Goal: Task Accomplishment & Management: Manage account settings

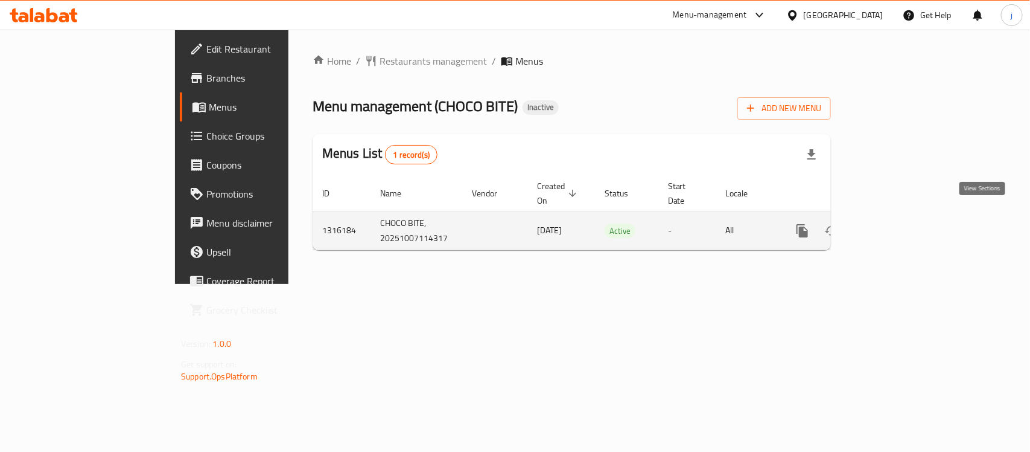
click at [897, 223] on icon "enhanced table" at bounding box center [890, 230] width 14 height 14
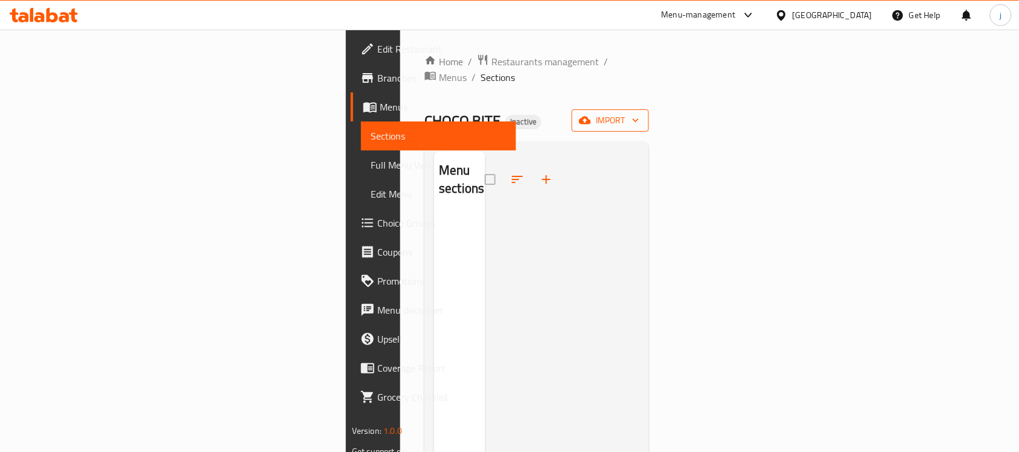
click at [642, 114] on icon "button" at bounding box center [636, 120] width 12 height 12
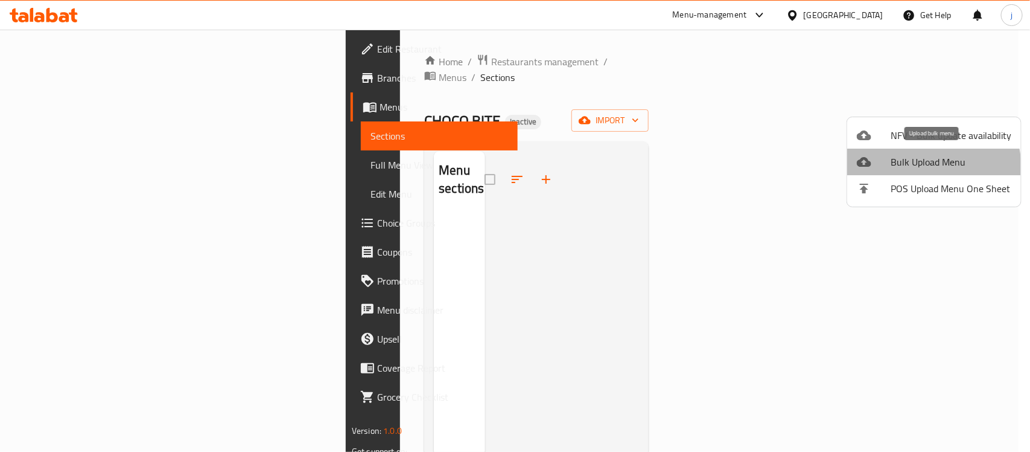
click at [924, 167] on span "Bulk Upload Menu" at bounding box center [951, 162] width 121 height 14
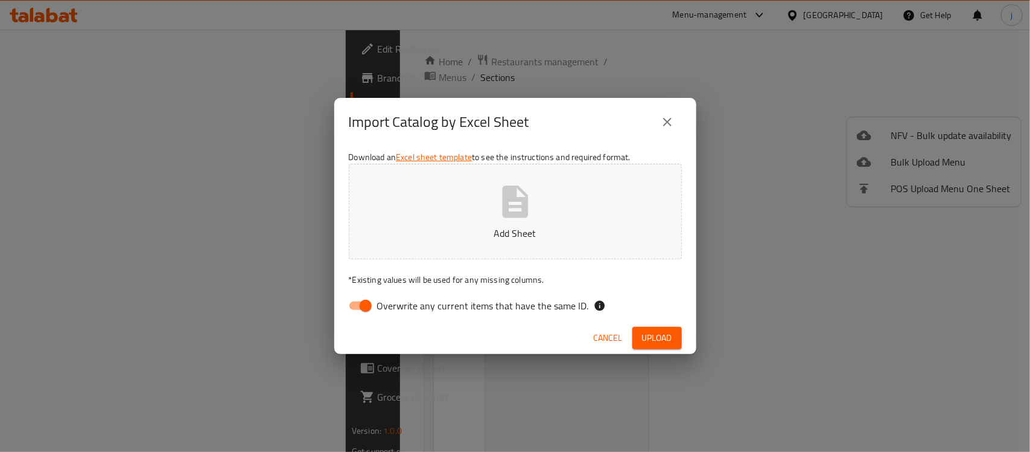
click at [362, 305] on input "Overwrite any current items that have the same ID." at bounding box center [365, 305] width 69 height 23
checkbox input "false"
click at [659, 339] on span "Upload" at bounding box center [657, 337] width 30 height 15
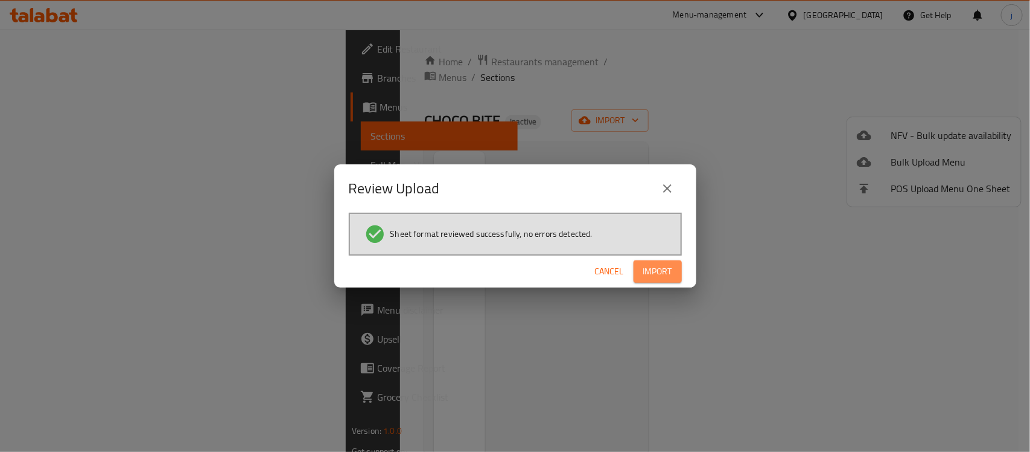
click at [671, 276] on span "Import" at bounding box center [657, 271] width 29 height 15
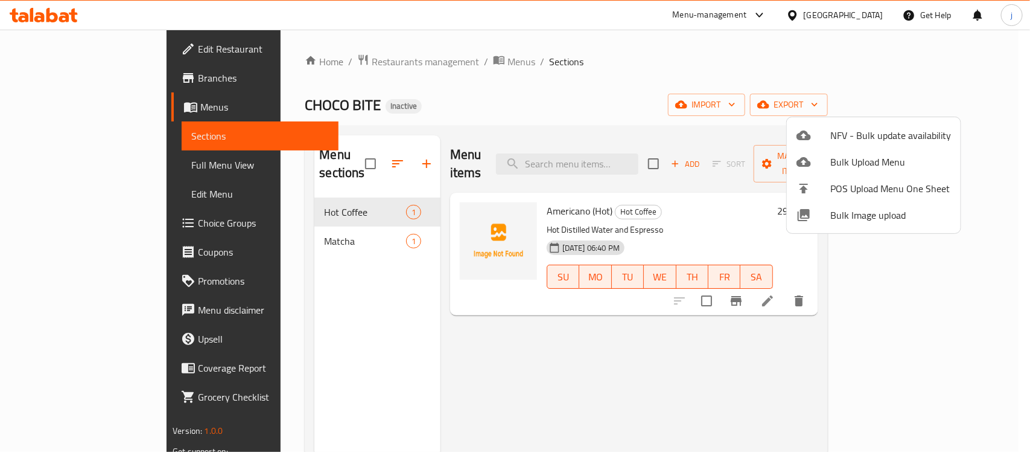
click at [698, 353] on div at bounding box center [515, 226] width 1030 height 452
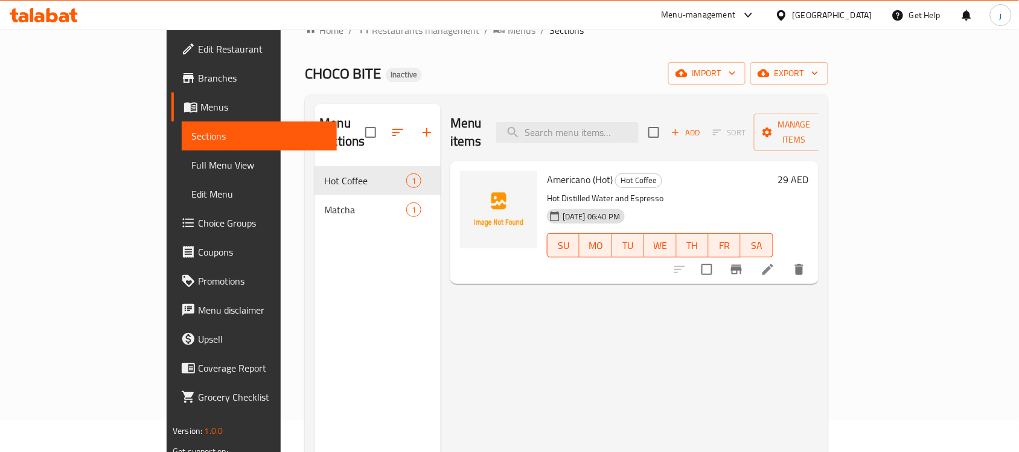
scroll to position [19, 0]
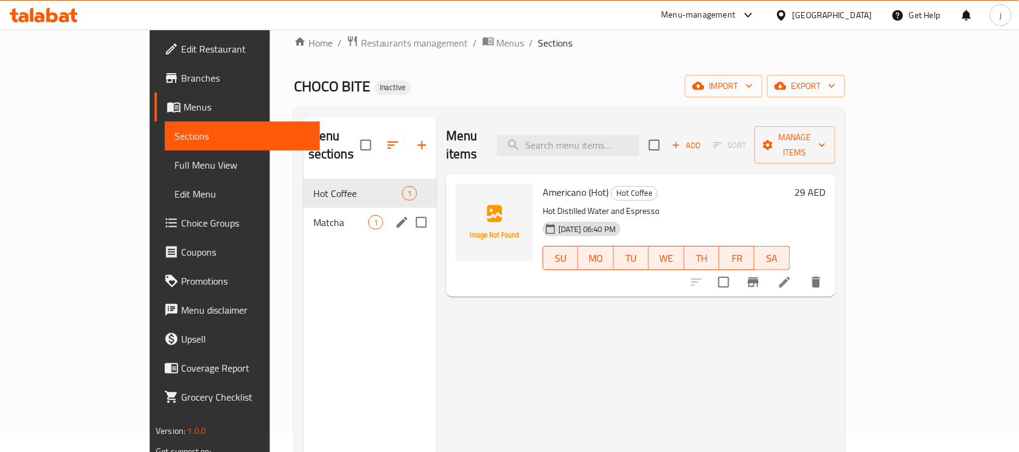
drag, startPoint x: 258, startPoint y: 213, endPoint x: 270, endPoint y: 234, distance: 23.5
click at [304, 213] on div "Matcha 1" at bounding box center [370, 222] width 133 height 29
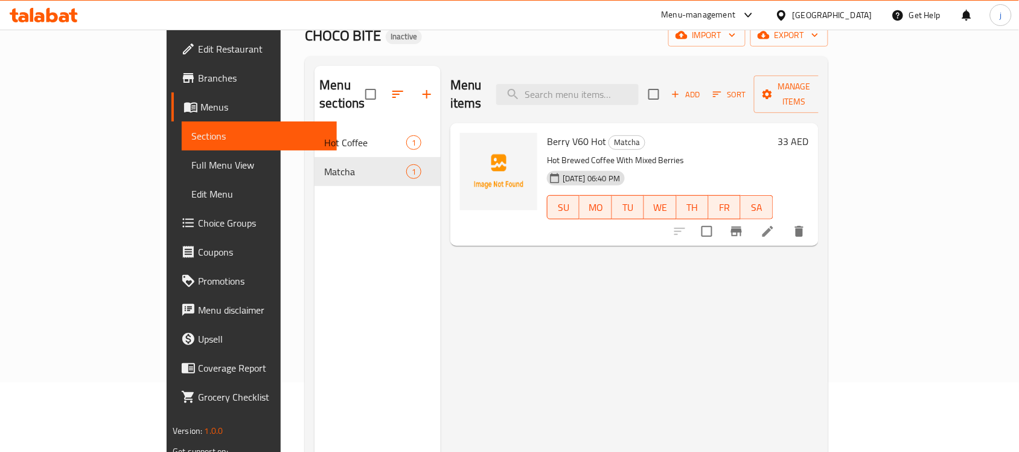
scroll to position [94, 0]
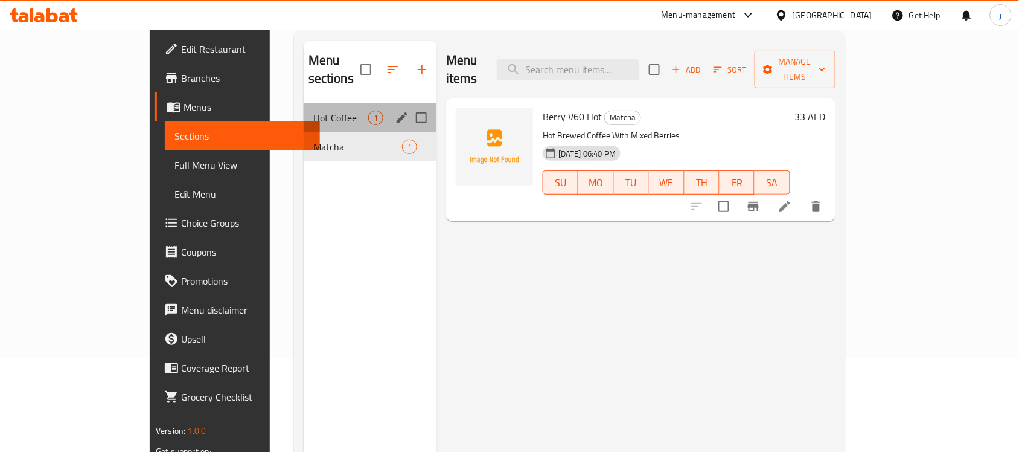
click at [304, 107] on div "Hot Coffee 1" at bounding box center [370, 117] width 133 height 29
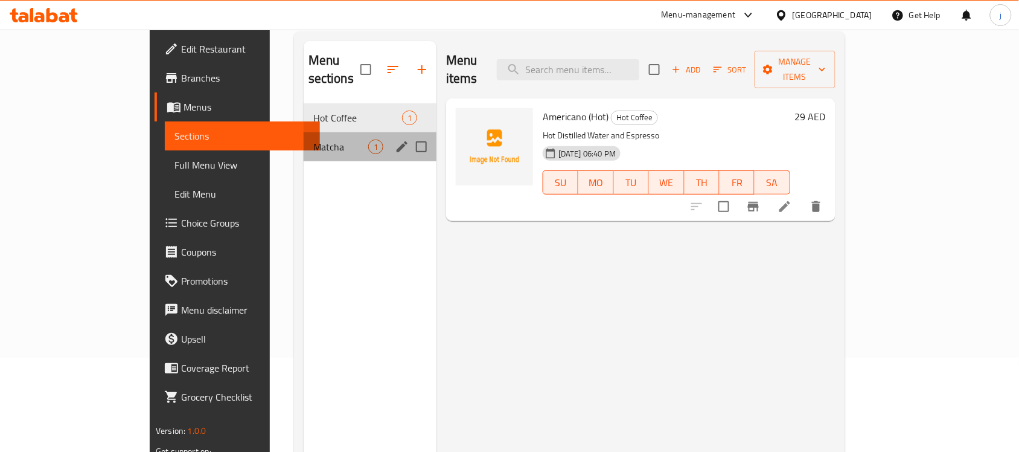
click at [304, 132] on div "Matcha 1" at bounding box center [370, 146] width 133 height 29
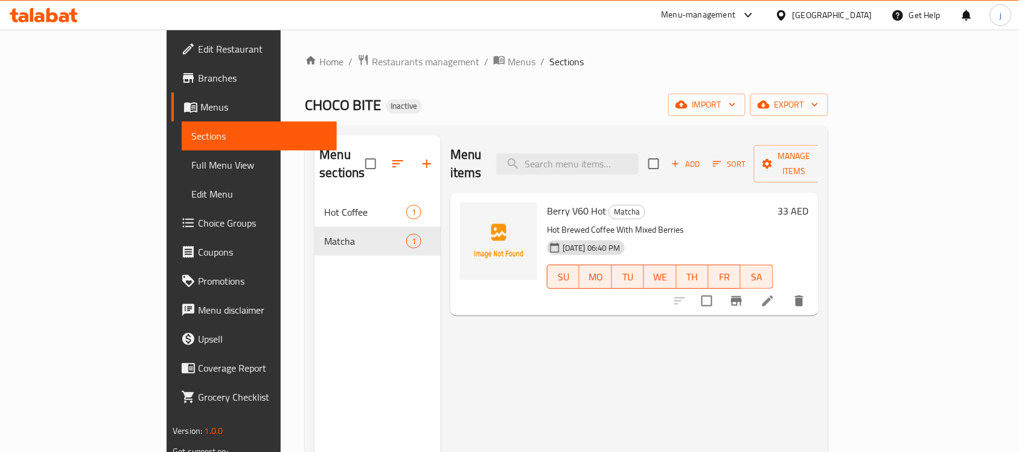
click at [200, 113] on span "Menus" at bounding box center [263, 107] width 127 height 14
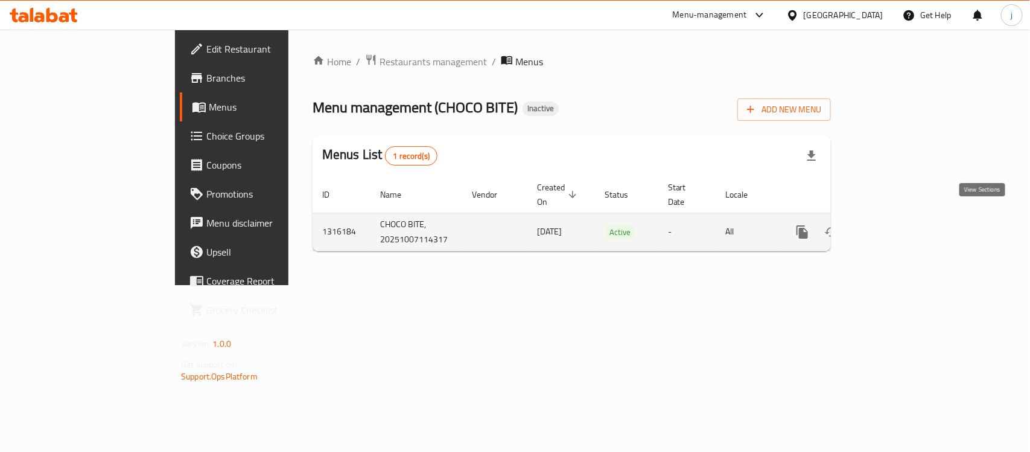
click at [904, 217] on link "enhanced table" at bounding box center [889, 231] width 29 height 29
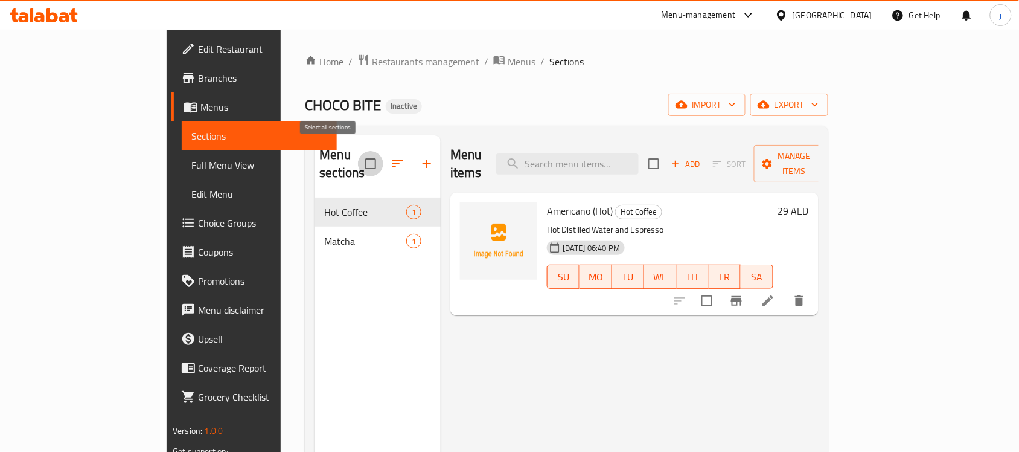
click at [358, 154] on input "checkbox" at bounding box center [370, 163] width 25 height 25
checkbox input "true"
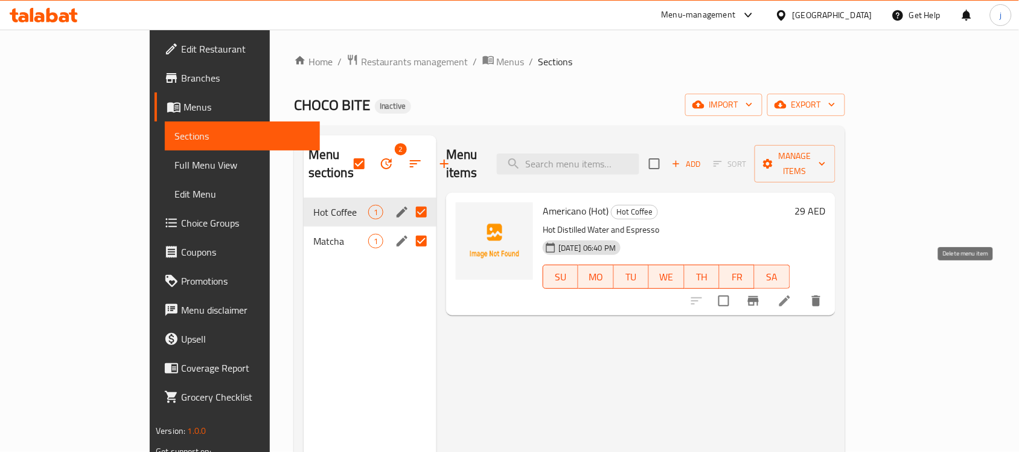
click at [820, 295] on icon "delete" at bounding box center [816, 300] width 8 height 11
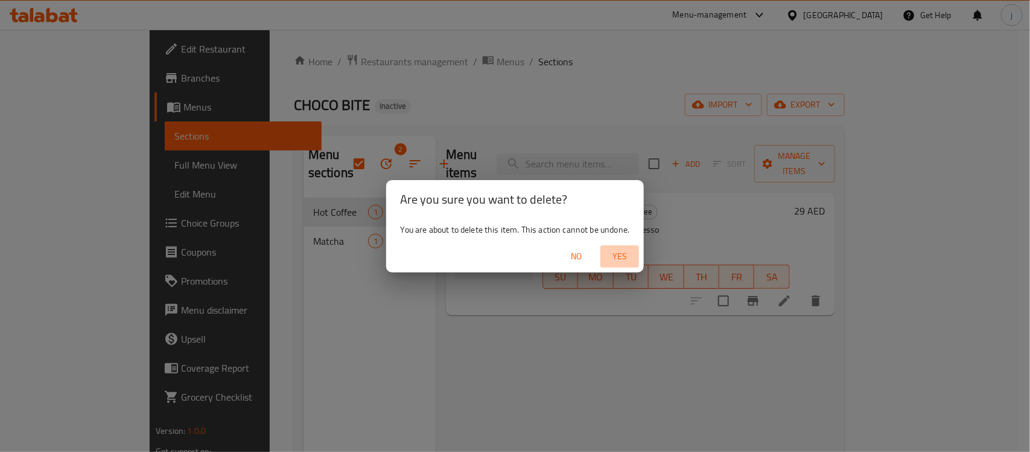
click at [615, 260] on span "Yes" at bounding box center [619, 256] width 29 height 15
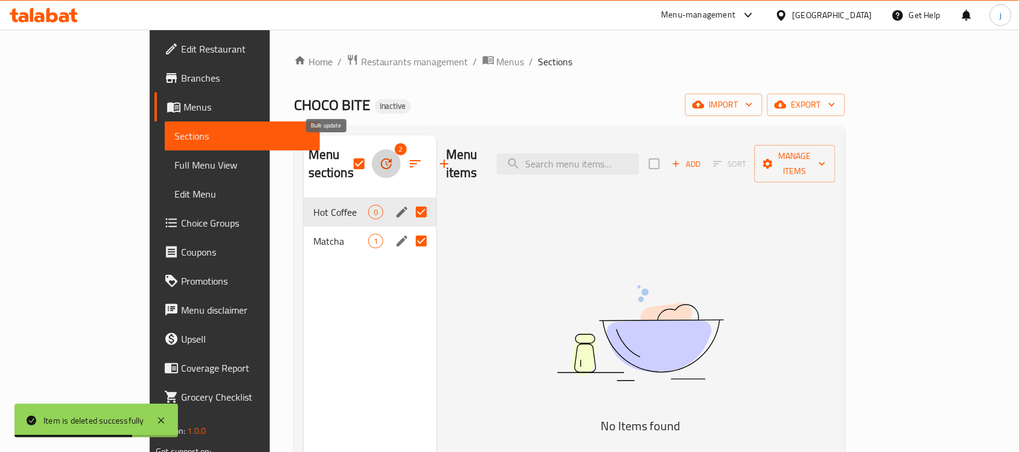
click at [381, 158] on icon "button" at bounding box center [386, 163] width 11 height 11
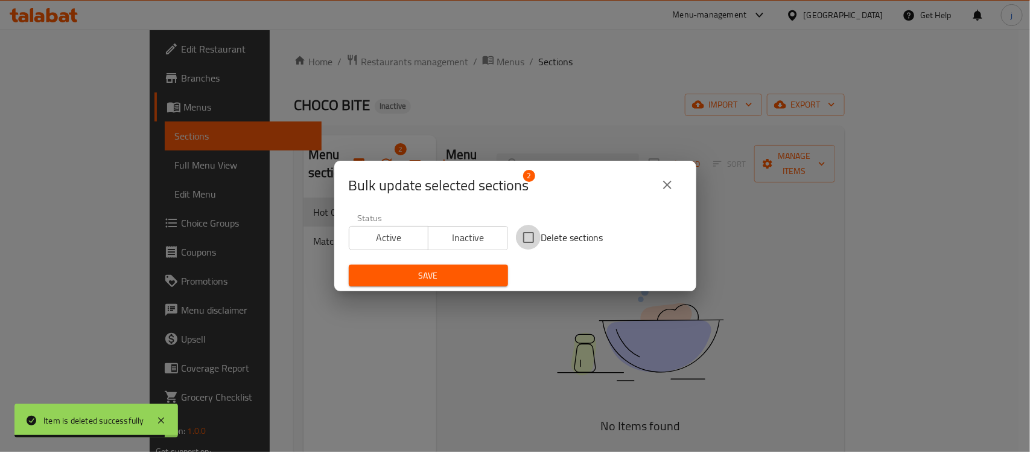
click at [524, 236] on input "Delete sections" at bounding box center [528, 237] width 25 height 25
checkbox input "true"
click at [462, 273] on span "Save" at bounding box center [429, 275] width 140 height 15
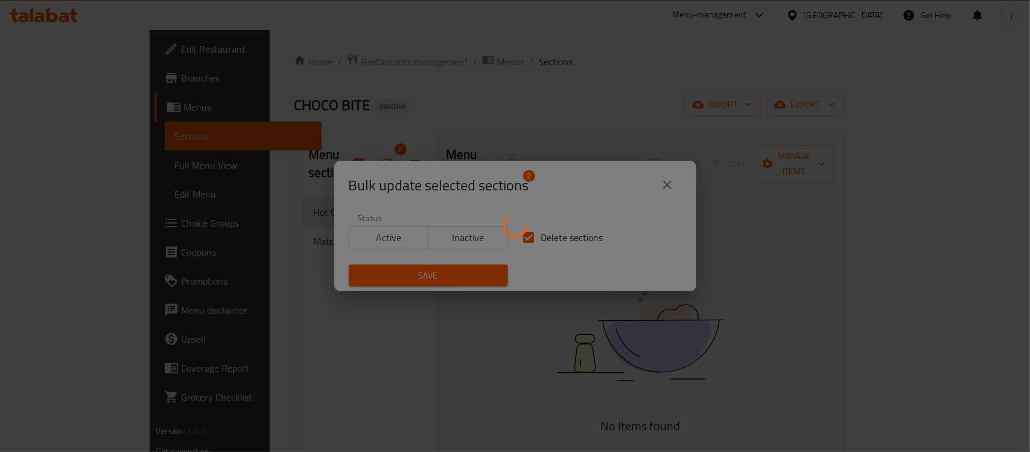
checkbox input "false"
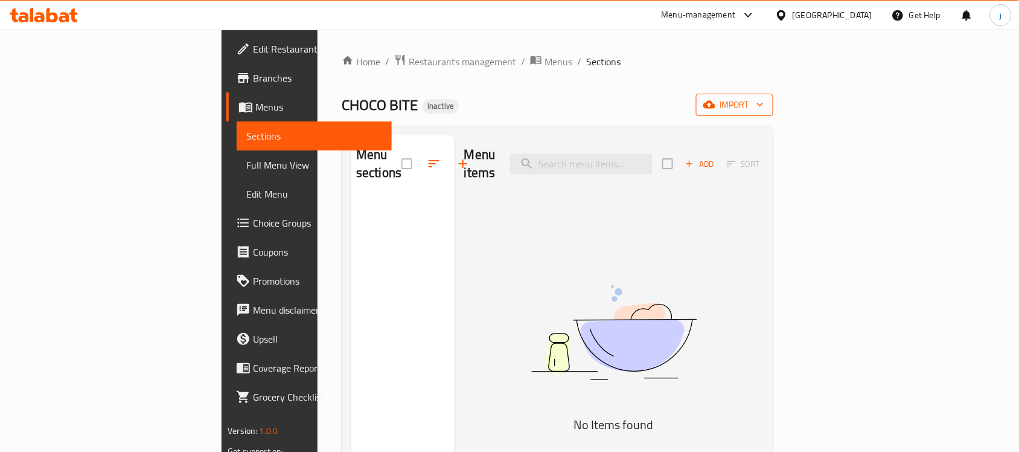
click at [764, 109] on span "import" at bounding box center [735, 104] width 58 height 15
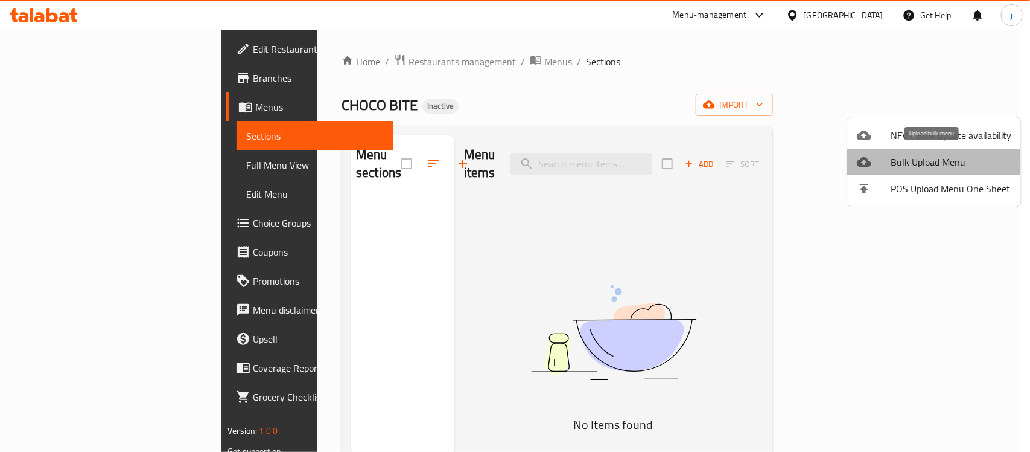
click at [918, 161] on span "Bulk Upload Menu" at bounding box center [951, 162] width 121 height 14
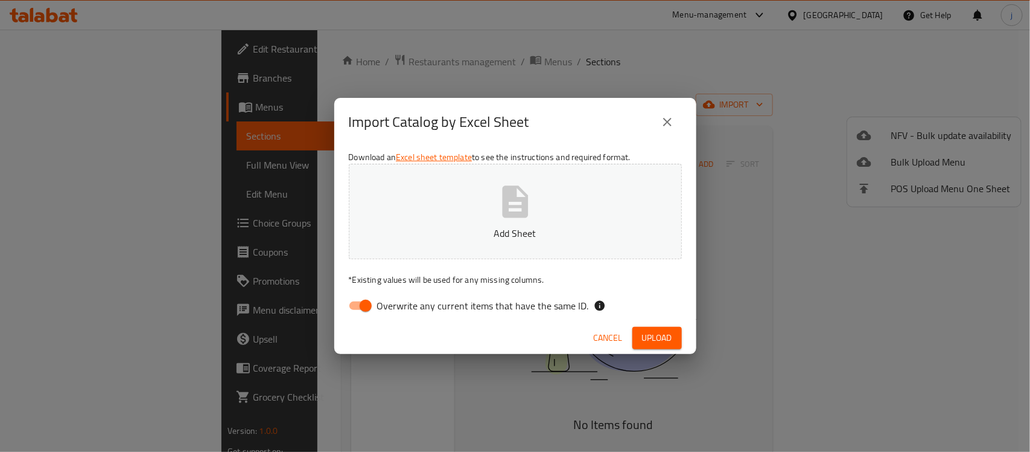
drag, startPoint x: 353, startPoint y: 299, endPoint x: 379, endPoint y: 291, distance: 27.3
click at [353, 299] on input "Overwrite any current items that have the same ID." at bounding box center [365, 305] width 69 height 23
checkbox input "false"
click at [646, 336] on span "Upload" at bounding box center [657, 337] width 30 height 15
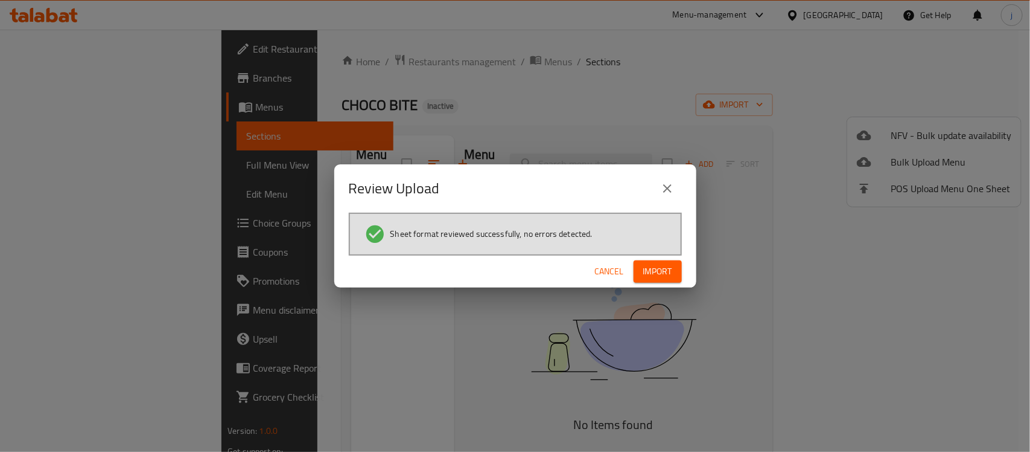
click at [643, 267] on span "Import" at bounding box center [657, 271] width 29 height 15
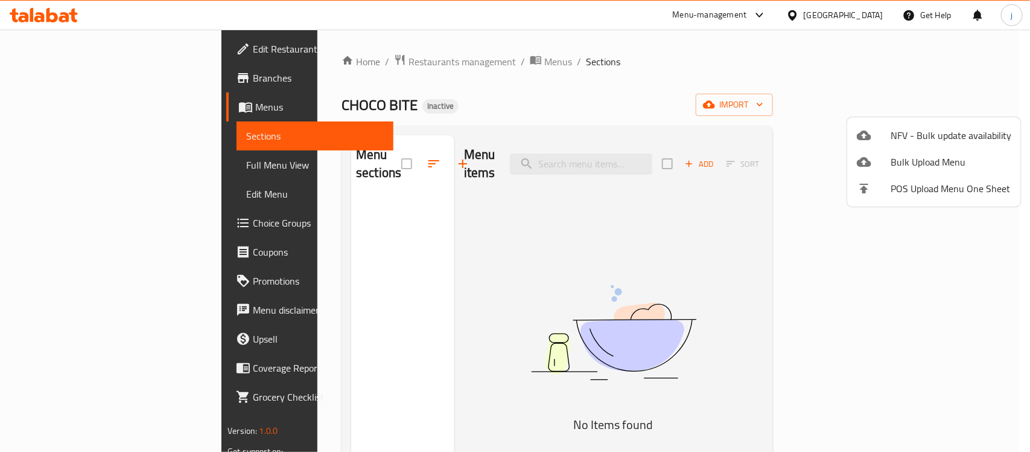
drag, startPoint x: 779, startPoint y: 251, endPoint x: 762, endPoint y: 240, distance: 20.1
click at [779, 249] on div at bounding box center [515, 226] width 1030 height 452
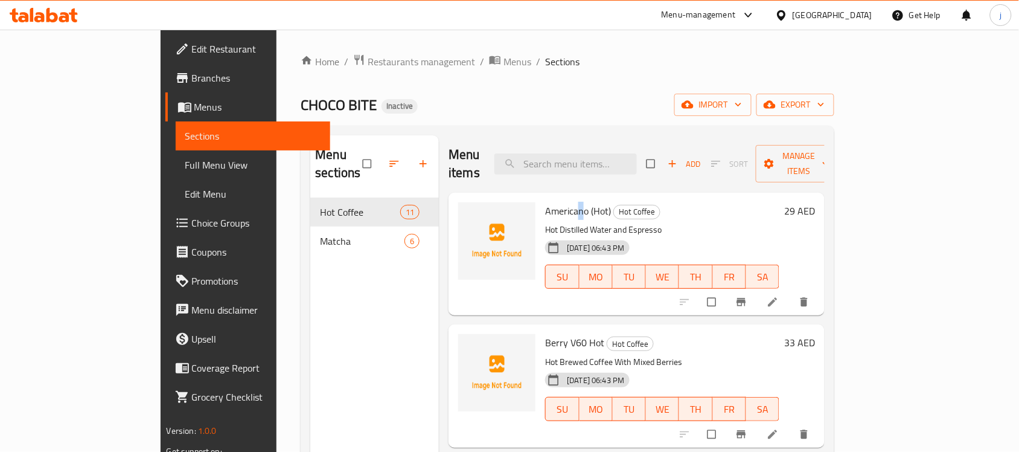
click at [545, 202] on span "Americano (Hot)" at bounding box center [578, 211] width 66 height 18
click at [547, 202] on span "Americano (Hot)" at bounding box center [578, 211] width 66 height 18
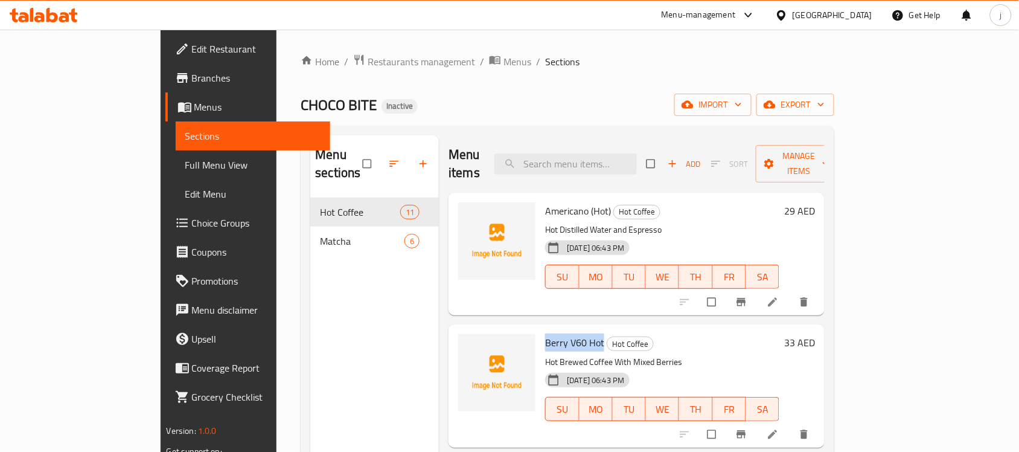
drag, startPoint x: 505, startPoint y: 320, endPoint x: 562, endPoint y: 327, distance: 57.1
click at [562, 333] on span "Berry V60 Hot" at bounding box center [574, 342] width 59 height 18
copy span "Berry V60 Hot"
click at [545, 202] on span "Americano (Hot)" at bounding box center [578, 211] width 66 height 18
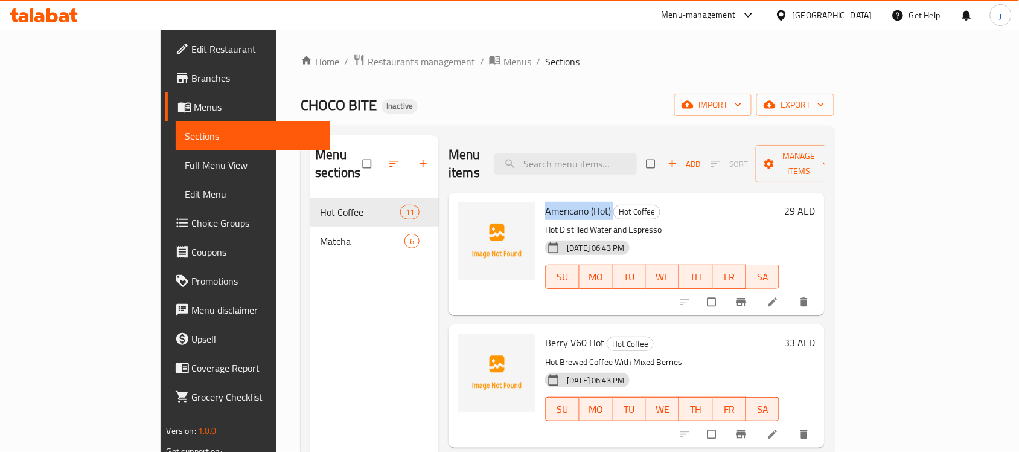
click at [545, 202] on span "Americano (Hot)" at bounding box center [578, 211] width 66 height 18
copy h6 "Americano (Hot)"
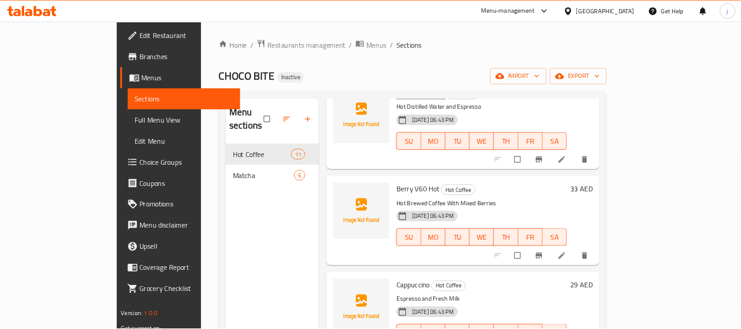
scroll to position [226, 0]
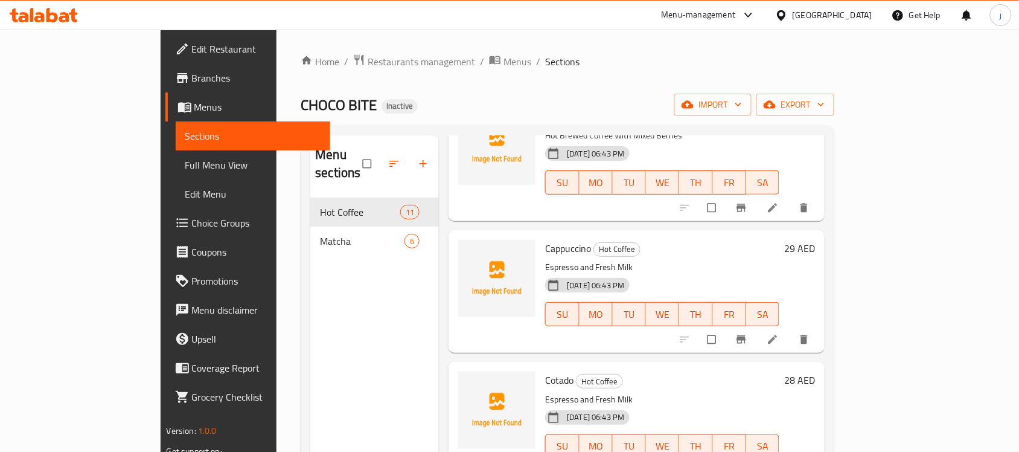
click at [545, 239] on span "Cappuccino" at bounding box center [568, 248] width 46 height 18
copy h6 "Cappuccino"
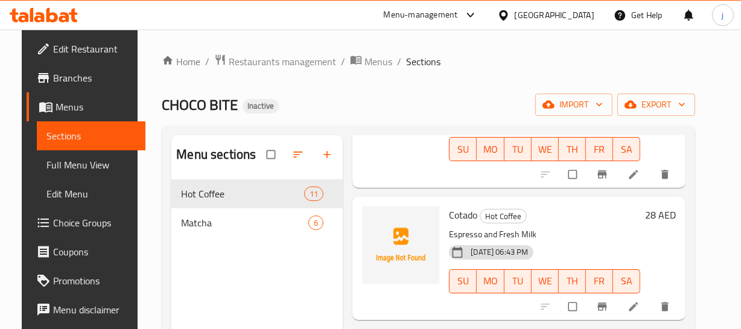
scroll to position [281, 0]
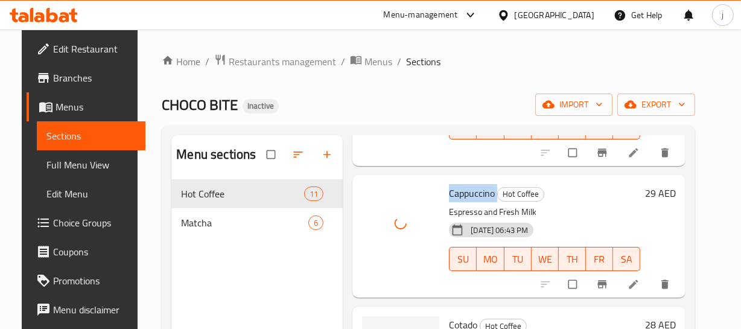
click at [478, 191] on span "Cappuccino" at bounding box center [472, 193] width 46 height 18
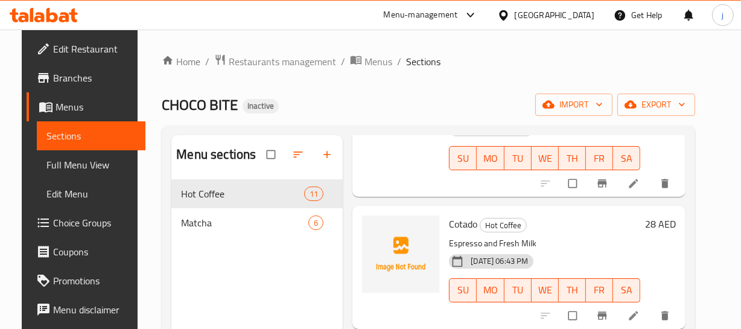
scroll to position [391, 0]
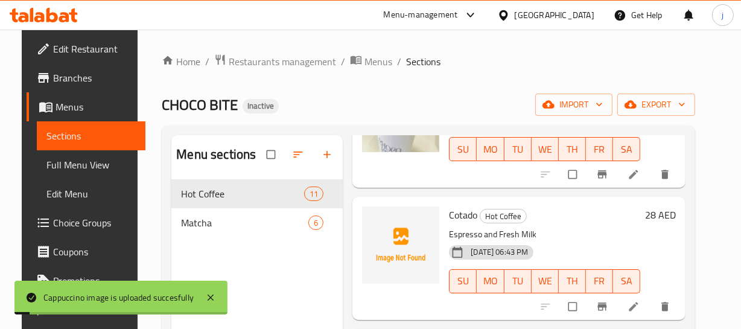
click at [458, 214] on span "Cotado" at bounding box center [463, 215] width 28 height 18
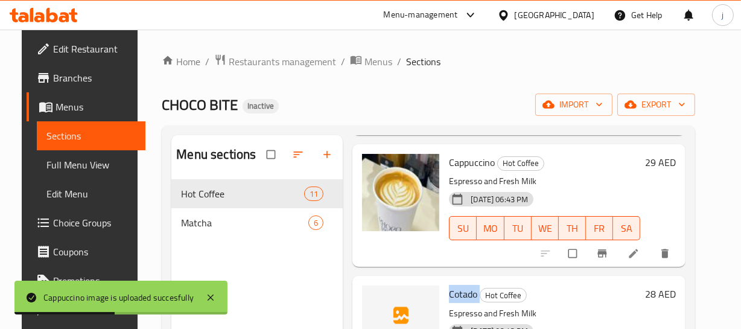
scroll to position [336, 0]
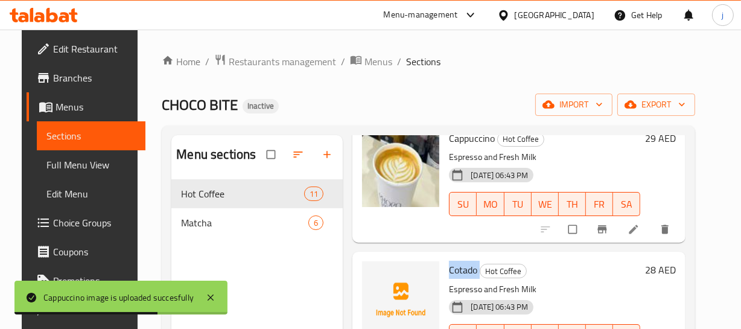
copy h6 "Cotado"
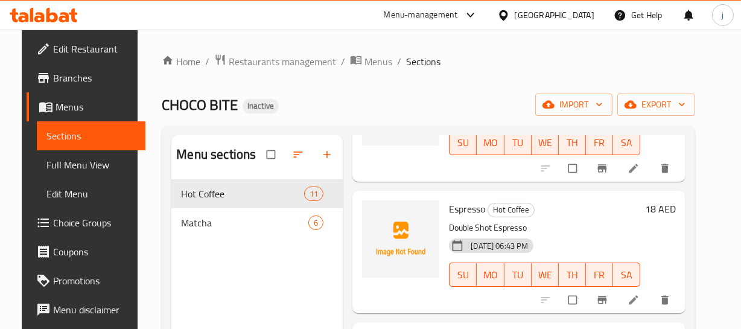
scroll to position [555, 0]
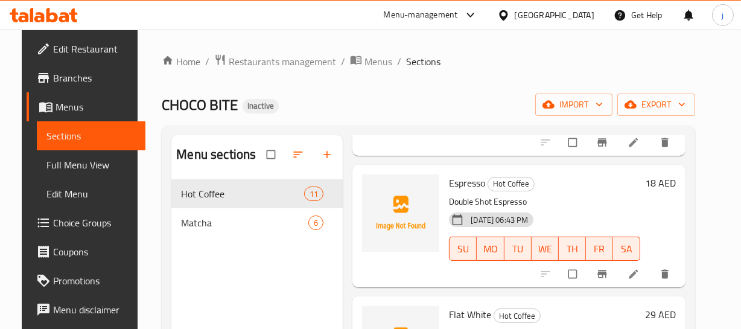
click at [471, 183] on span "Espresso" at bounding box center [467, 183] width 36 height 18
copy h6 "Espresso"
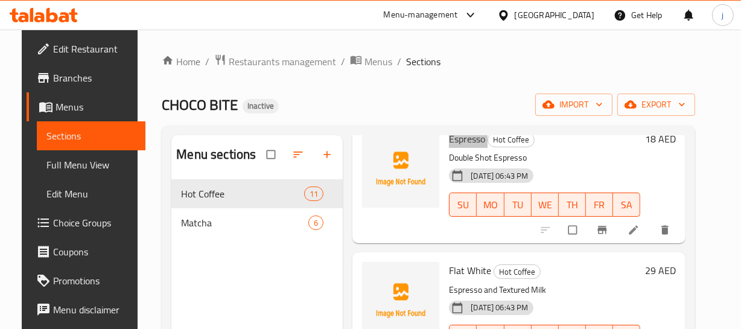
scroll to position [665, 0]
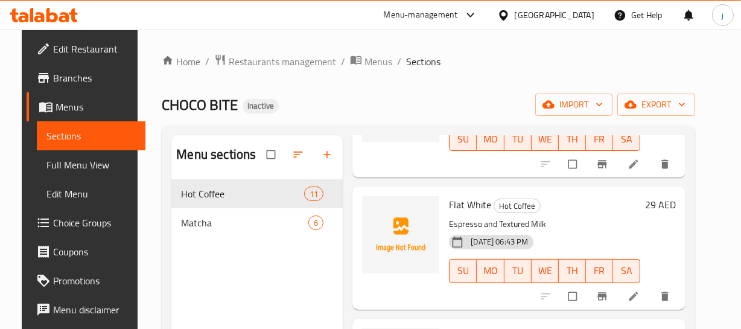
click at [467, 203] on span "Flat White" at bounding box center [470, 205] width 42 height 18
click at [446, 205] on div "Flat White Hot Coffee Espresso and Textured Milk 07-10-2025 06:43 PM SU MO TU W…" at bounding box center [544, 247] width 201 height 113
drag, startPoint x: 447, startPoint y: 203, endPoint x: 488, endPoint y: 200, distance: 41.8
click at [488, 200] on h6 "Flat White Hot Coffee" at bounding box center [544, 204] width 191 height 17
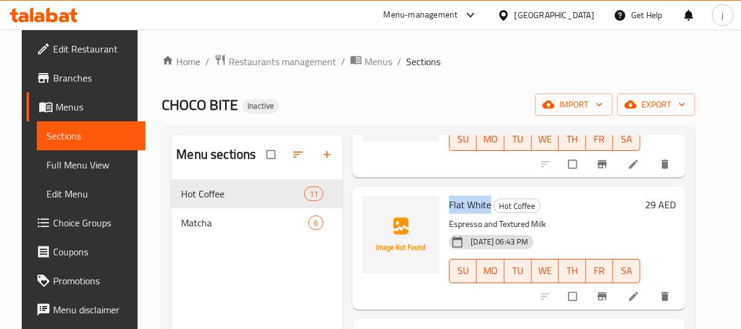
copy span "Flat White"
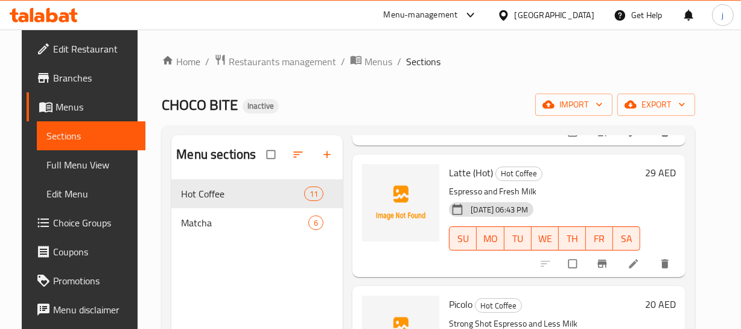
scroll to position [830, 0]
click at [450, 170] on span "Latte (Hot)" at bounding box center [471, 172] width 44 height 18
click at [472, 171] on span "Latte (Hot)" at bounding box center [471, 172] width 44 height 18
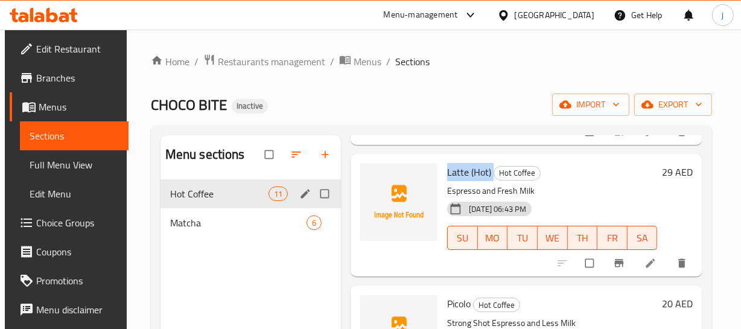
copy h6 "Latte (Hot)"
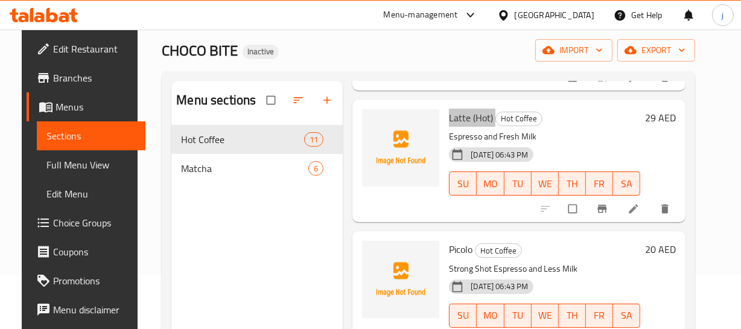
scroll to position [885, 0]
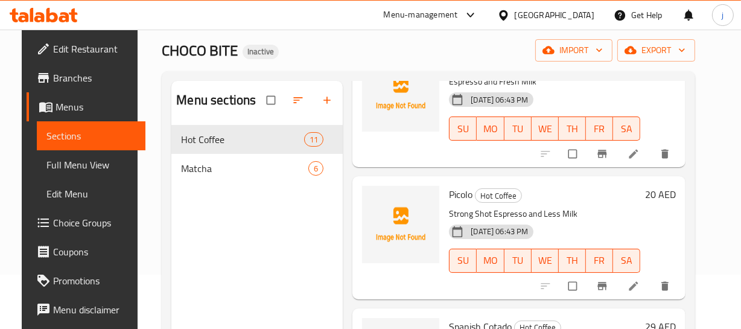
click at [457, 199] on span "Picolo" at bounding box center [461, 194] width 24 height 18
click at [462, 191] on span "Picolo" at bounding box center [461, 194] width 24 height 18
click at [485, 60] on div "CHOCO BITE Inactive import export" at bounding box center [429, 50] width 534 height 22
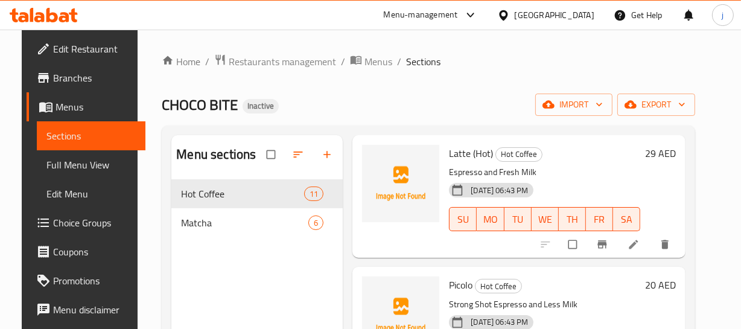
scroll to position [794, 0]
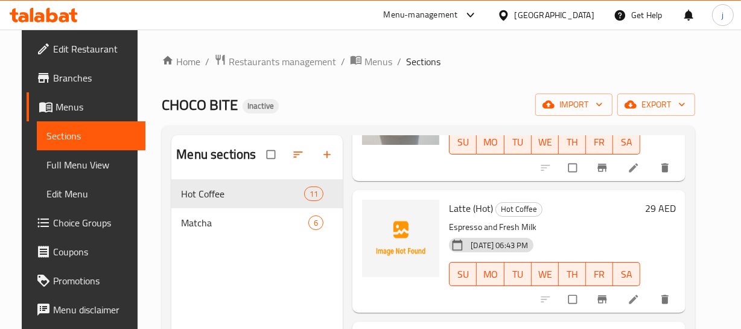
click at [461, 211] on span "Latte (Hot)" at bounding box center [471, 208] width 44 height 18
click at [478, 208] on span "Latte (Hot)" at bounding box center [471, 208] width 44 height 18
click at [480, 210] on span "Latte (Hot)" at bounding box center [471, 208] width 44 height 18
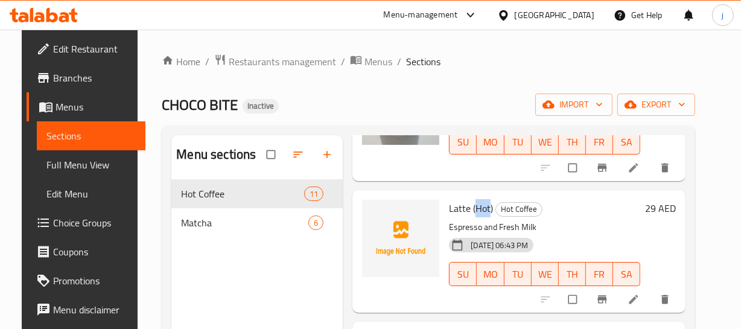
click at [479, 210] on span "Latte (Hot)" at bounding box center [471, 208] width 44 height 18
click at [477, 209] on span "Latte (Hot)" at bounding box center [471, 208] width 44 height 18
click at [474, 212] on span "Latte (Hot)" at bounding box center [471, 208] width 44 height 18
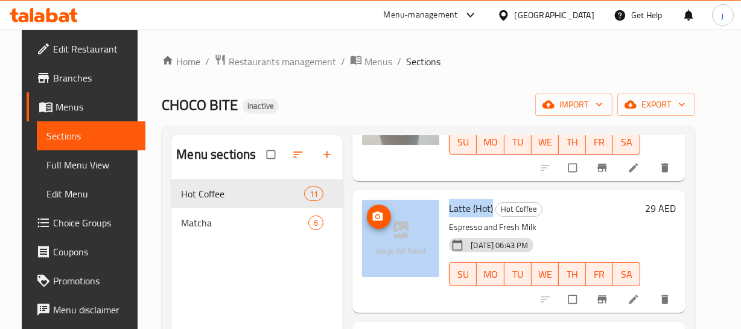
drag, startPoint x: 491, startPoint y: 205, endPoint x: 430, endPoint y: 202, distance: 60.4
click at [430, 202] on div "Latte (Hot) Hot Coffee Espresso and Fresh Milk 07-10-2025 06:43 PM SU MO TU WE …" at bounding box center [519, 251] width 324 height 113
copy div "Latte (Hot)"
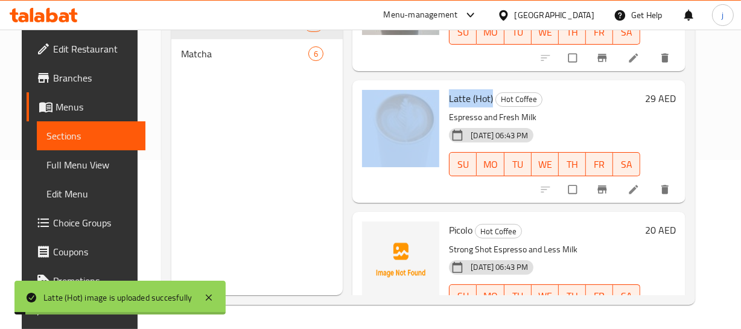
scroll to position [739, 0]
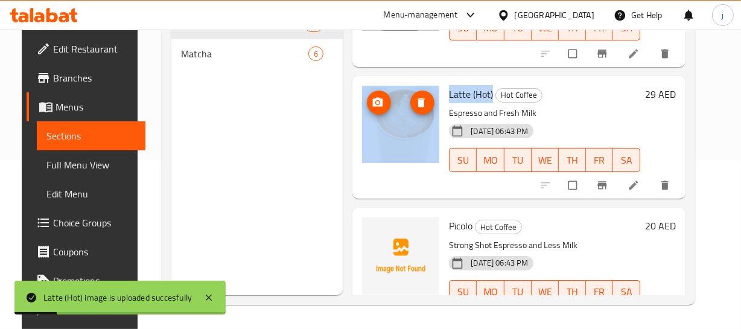
click at [416, 127] on img at bounding box center [400, 124] width 77 height 77
click at [458, 98] on span "Latte (Hot)" at bounding box center [471, 94] width 44 height 18
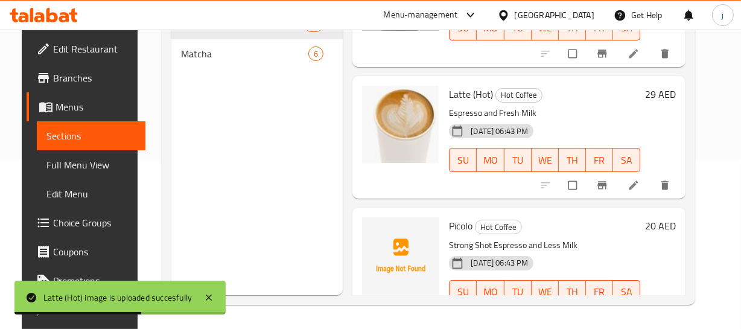
click at [456, 225] on span "Picolo" at bounding box center [461, 226] width 24 height 18
copy h6 "Picolo"
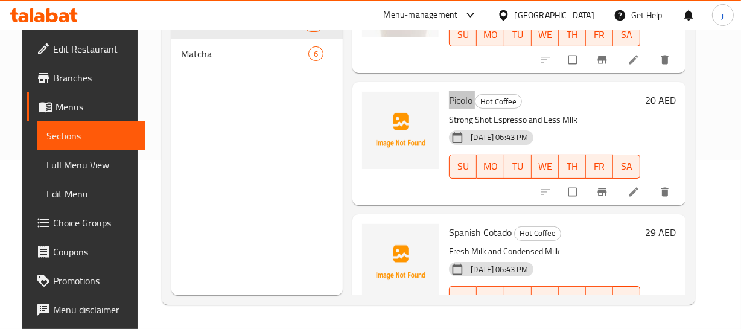
scroll to position [904, 0]
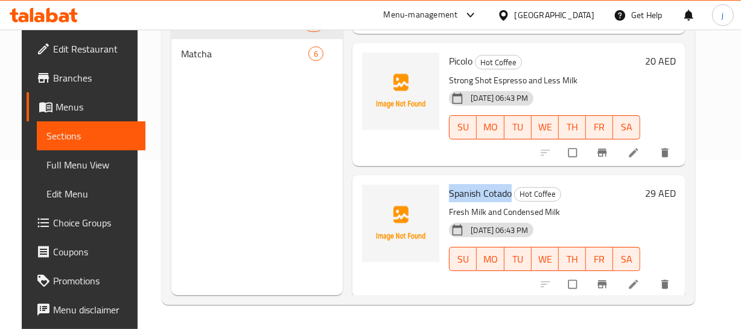
drag, startPoint x: 447, startPoint y: 188, endPoint x: 507, endPoint y: 190, distance: 60.4
click at [507, 190] on span "Spanish Cotado" at bounding box center [480, 193] width 63 height 18
copy span "Spanish Cotado"
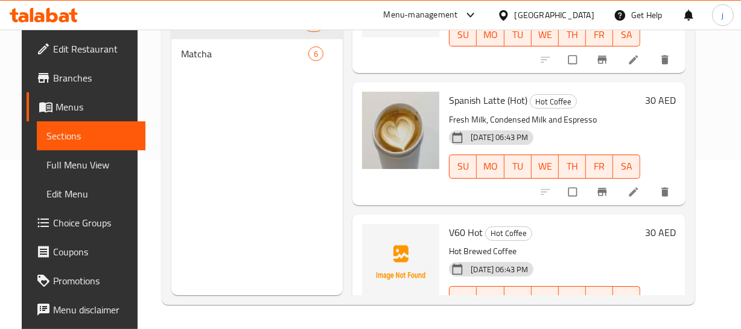
scroll to position [1178, 0]
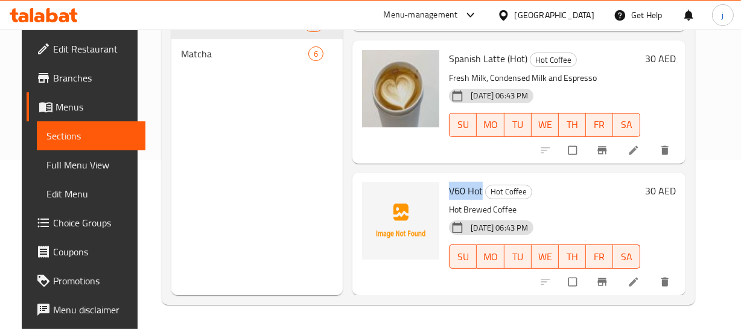
drag, startPoint x: 449, startPoint y: 175, endPoint x: 480, endPoint y: 188, distance: 33.9
click at [480, 188] on span "V60 Hot" at bounding box center [466, 191] width 34 height 18
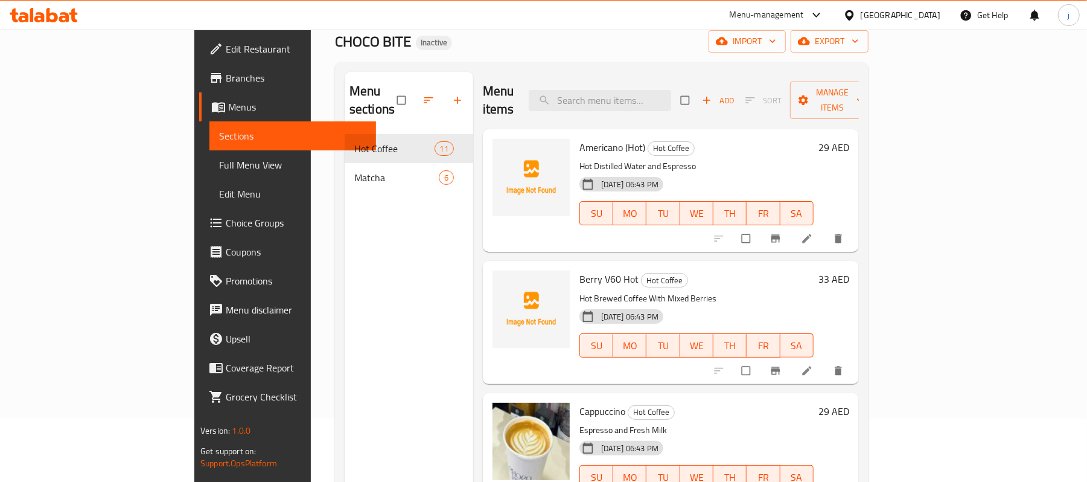
scroll to position [0, 0]
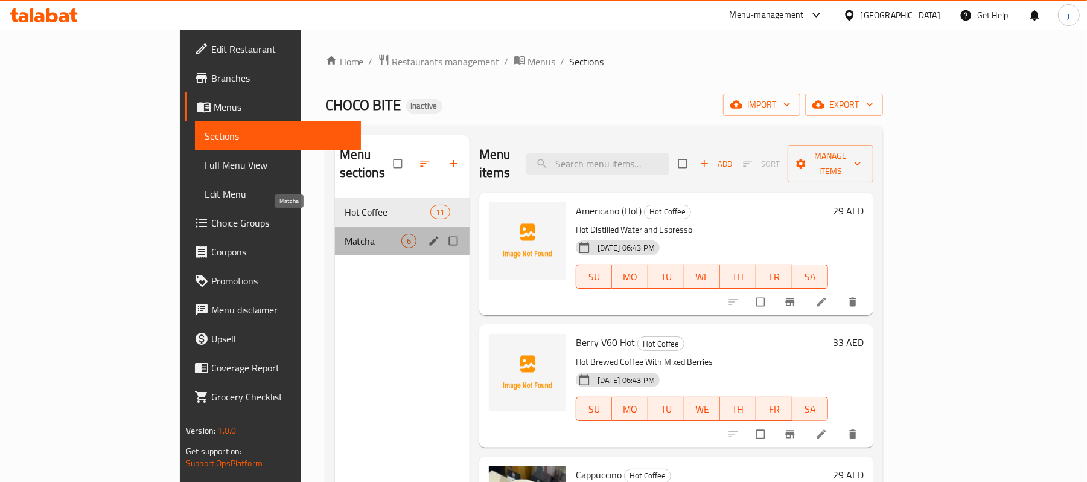
click at [345, 234] on span "Matcha" at bounding box center [373, 241] width 57 height 14
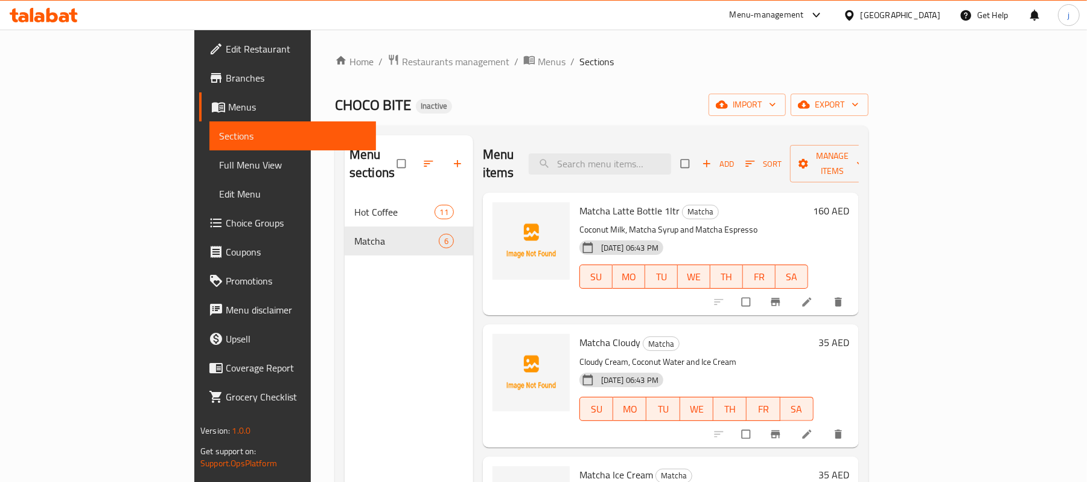
click at [580, 202] on span "Matcha Latte Bottle 1ltr" at bounding box center [630, 211] width 100 height 18
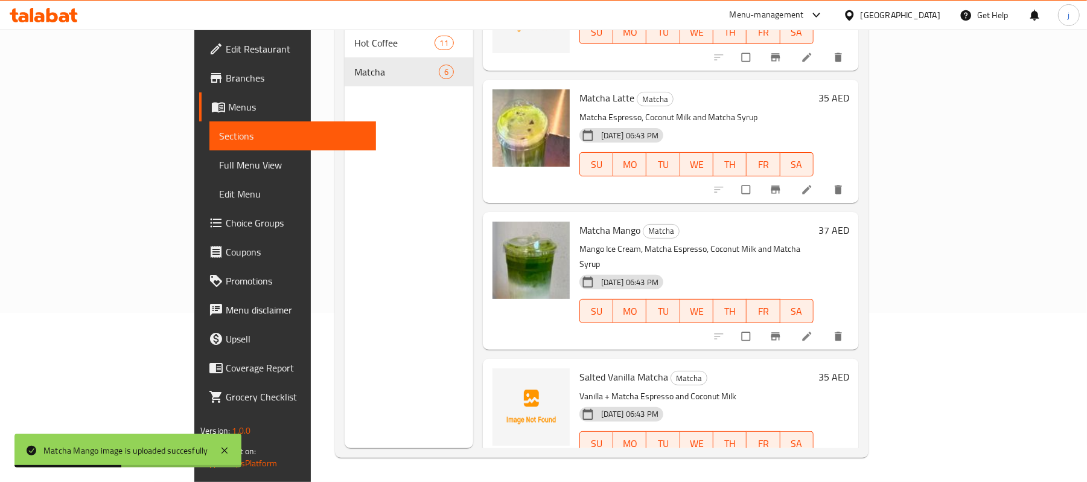
scroll to position [170, 0]
click at [580, 368] on span "Salted Vanilla Matcha" at bounding box center [624, 377] width 89 height 18
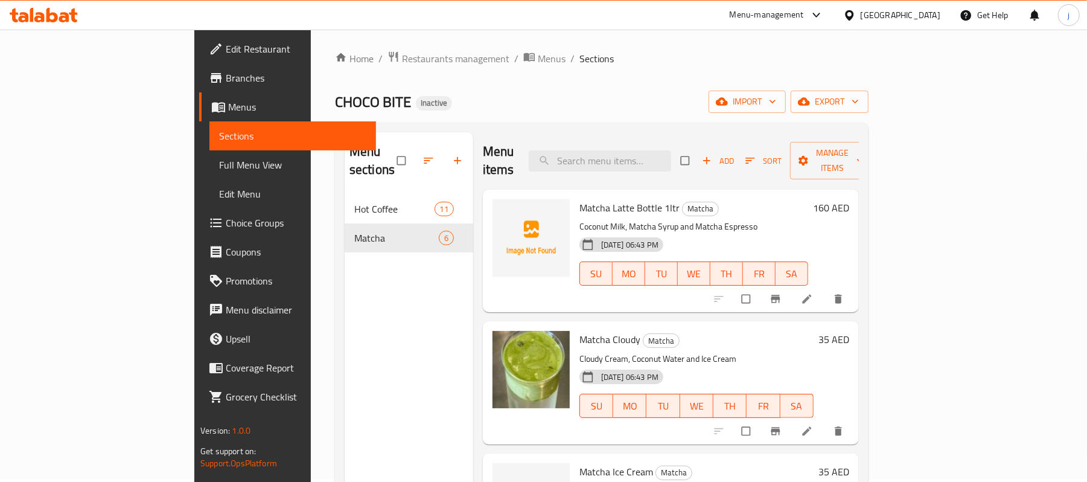
scroll to position [0, 0]
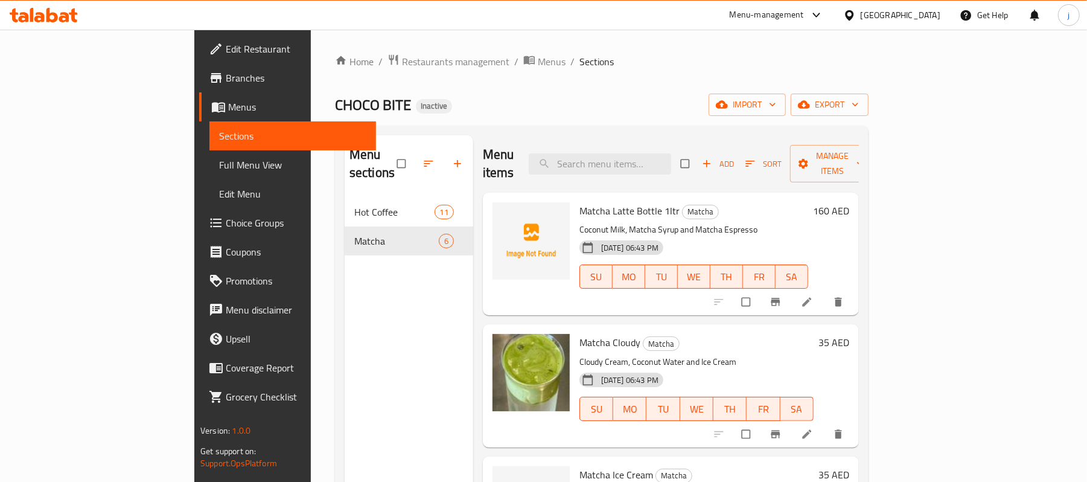
click at [580, 202] on span "Matcha Latte Bottle 1ltr" at bounding box center [630, 211] width 100 height 18
drag, startPoint x: 532, startPoint y: 191, endPoint x: 628, endPoint y: 196, distance: 96.1
click at [628, 202] on h6 "Matcha Latte Bottle 1ltr Matcha" at bounding box center [694, 210] width 229 height 17
click at [599, 202] on span "Matcha Latte Bottle 1ltr" at bounding box center [630, 211] width 100 height 18
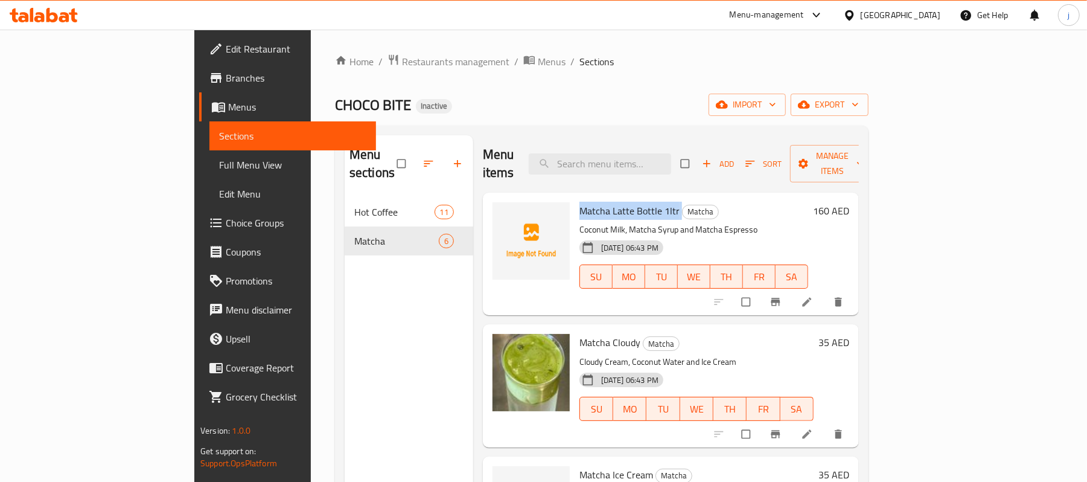
click at [599, 202] on span "Matcha Latte Bottle 1ltr" at bounding box center [630, 211] width 100 height 18
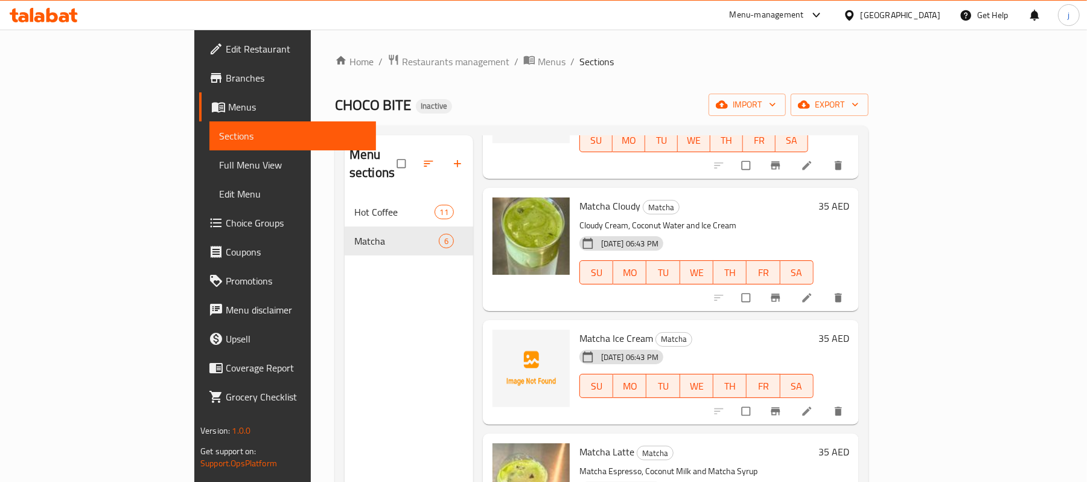
scroll to position [161, 0]
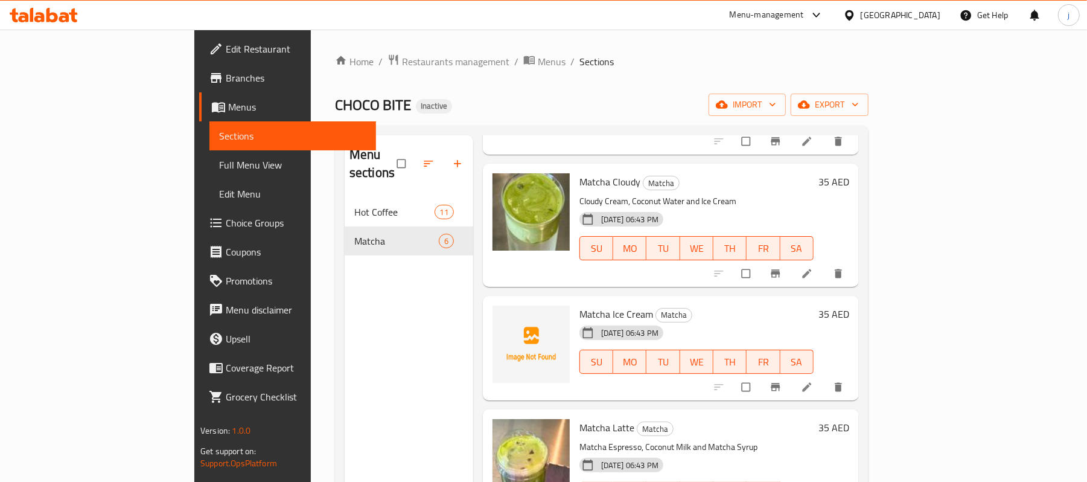
click at [580, 305] on span "Matcha Ice Cream" at bounding box center [617, 314] width 74 height 18
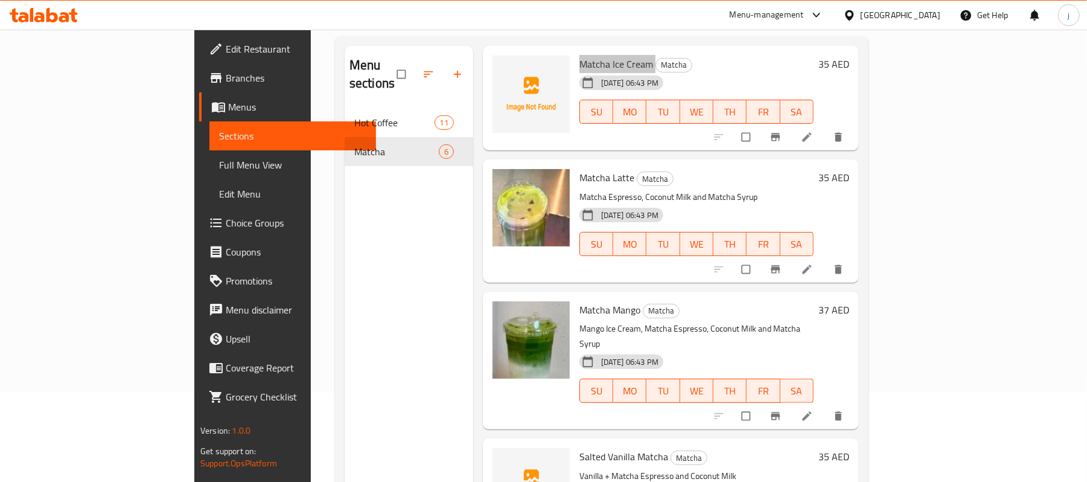
scroll to position [170, 0]
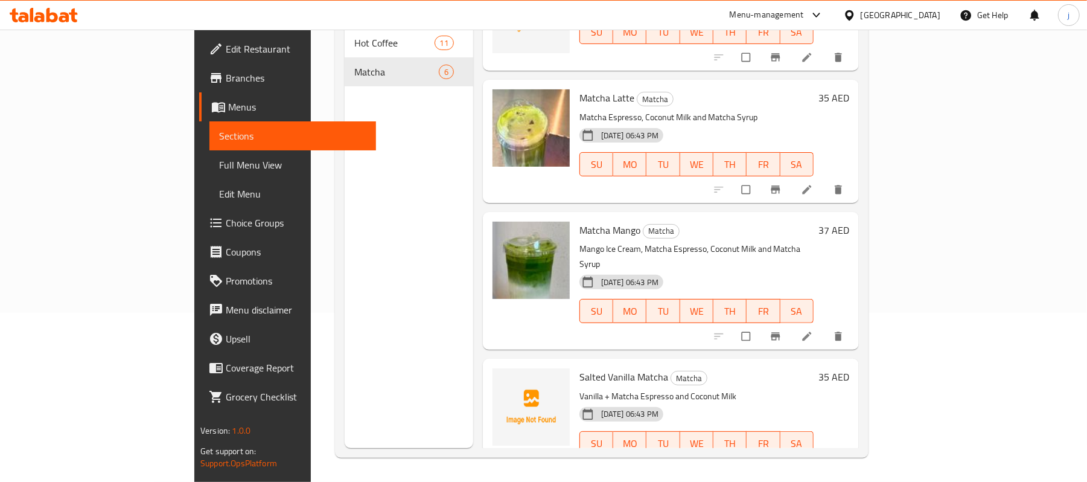
click at [580, 368] on span "Salted Vanilla Matcha" at bounding box center [624, 377] width 89 height 18
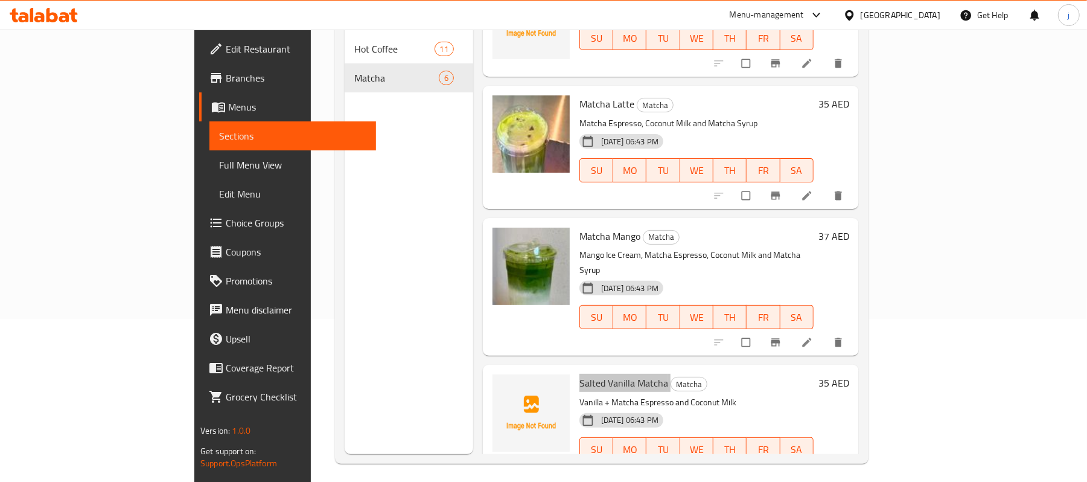
scroll to position [0, 0]
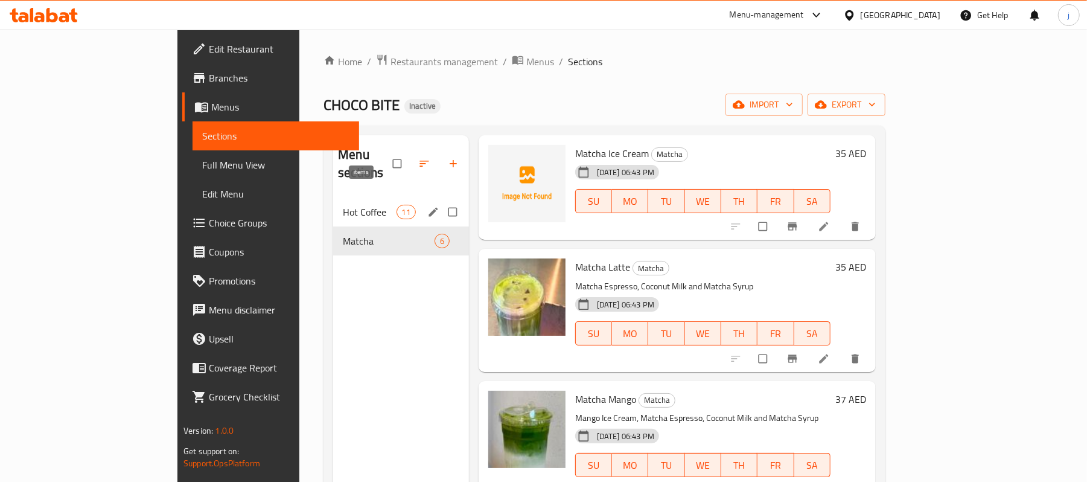
click at [397, 206] on span "11" at bounding box center [406, 211] width 18 height 11
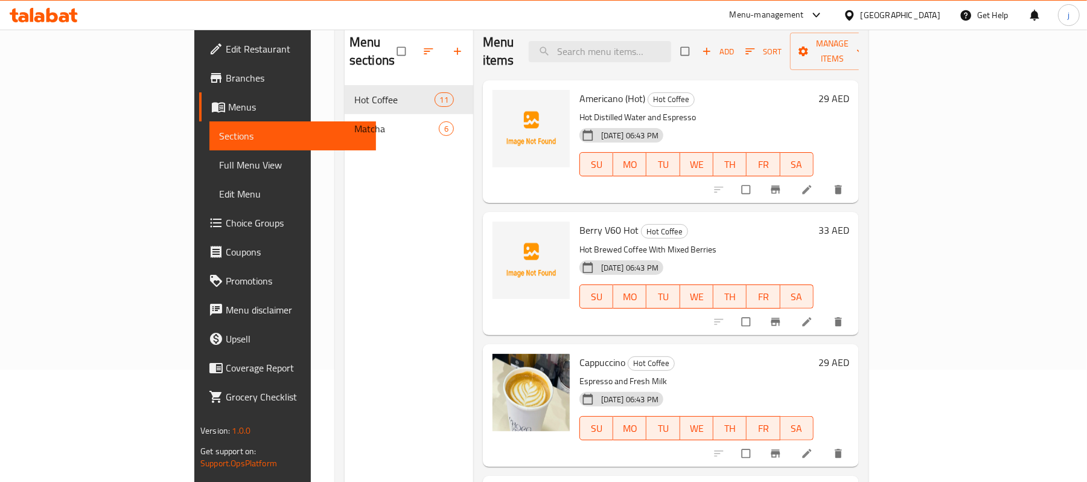
scroll to position [89, 0]
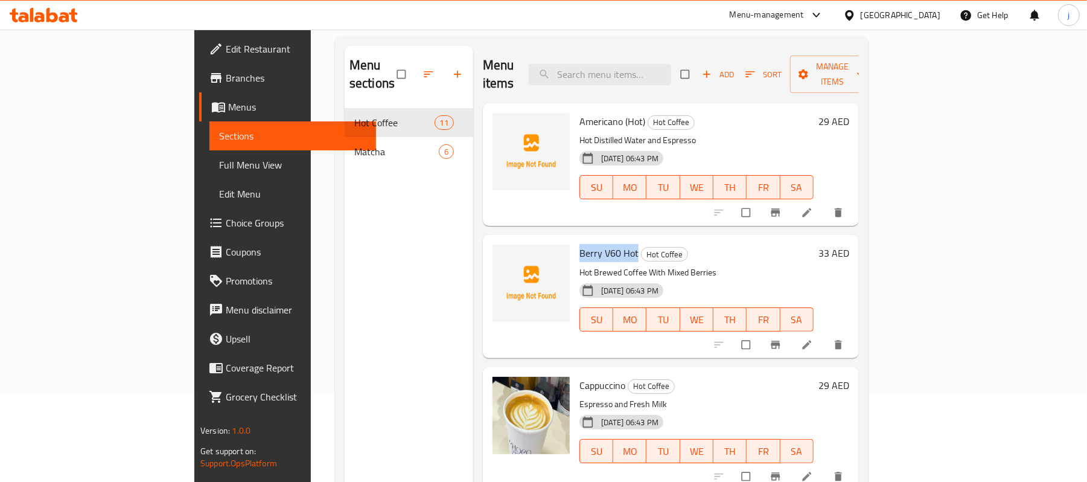
drag, startPoint x: 531, startPoint y: 232, endPoint x: 587, endPoint y: 237, distance: 56.3
click at [587, 244] on span "Berry V60 Hot" at bounding box center [609, 253] width 59 height 18
click at [209, 150] on link "Full Menu View" at bounding box center [292, 164] width 167 height 29
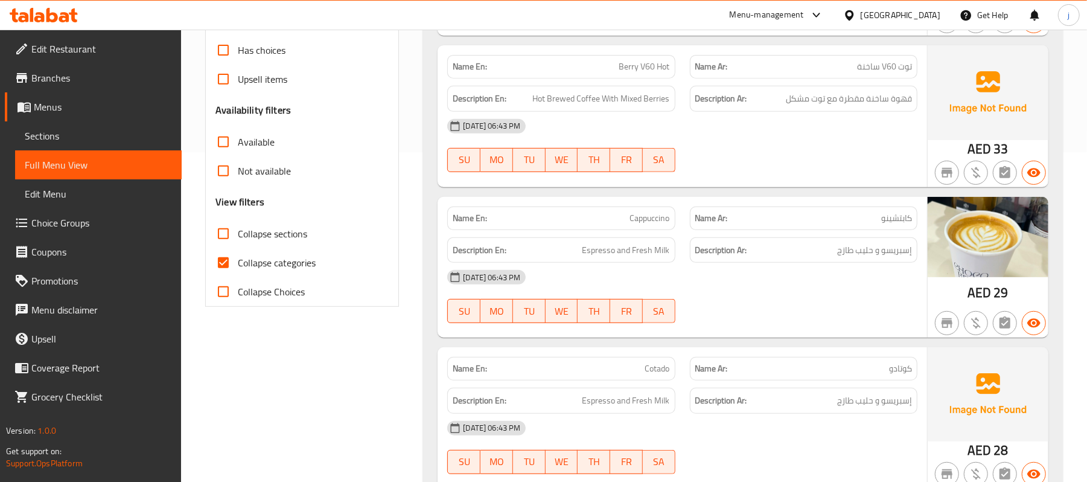
scroll to position [213, 0]
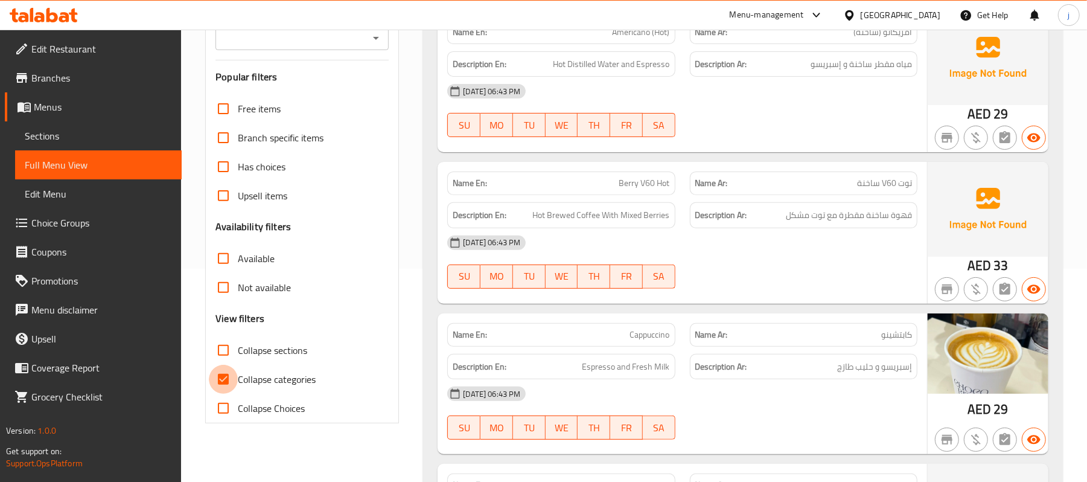
click at [218, 375] on input "Collapse categories" at bounding box center [223, 379] width 29 height 29
checkbox input "false"
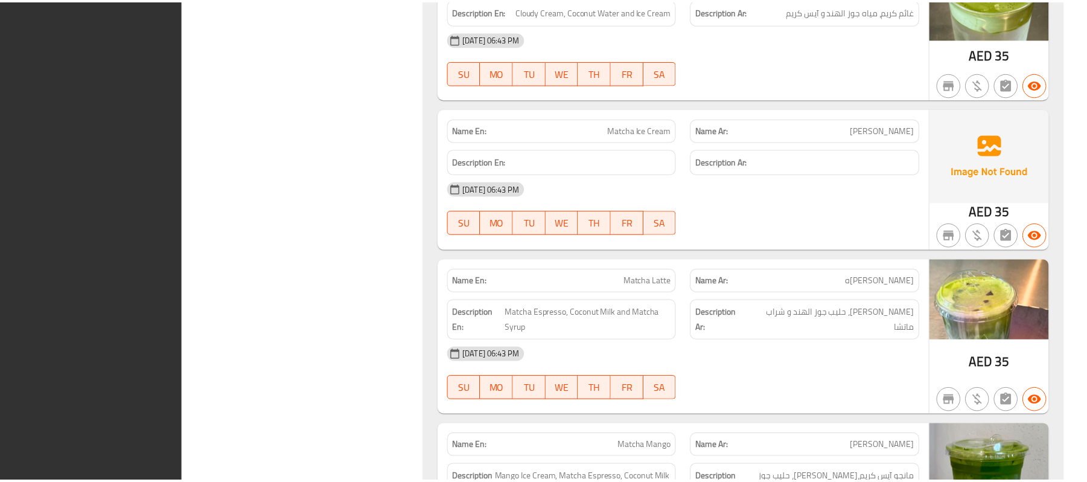
scroll to position [2467, 0]
